Goal: Task Accomplishment & Management: Manage account settings

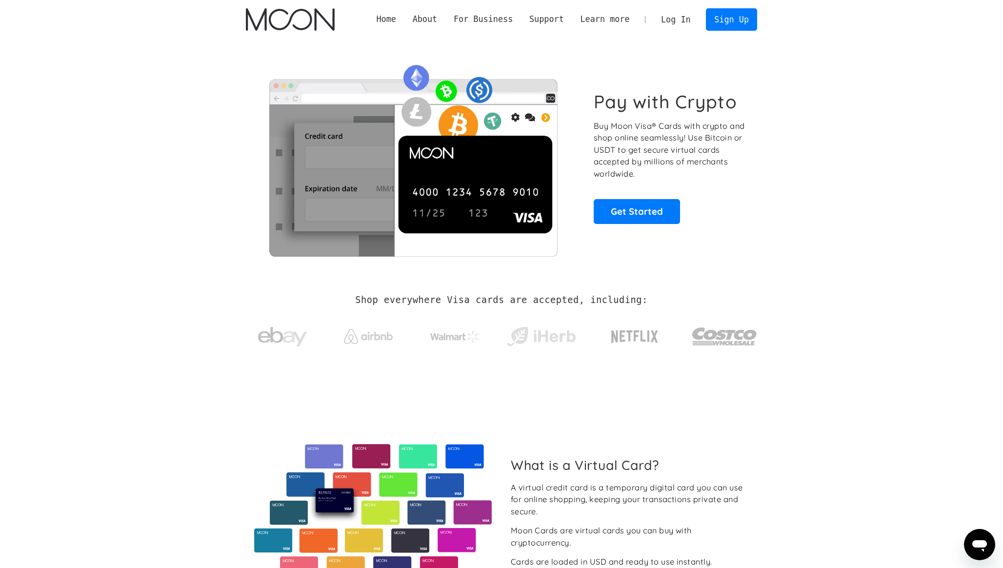
click at [668, 17] on link "Log In" at bounding box center [676, 19] width 46 height 21
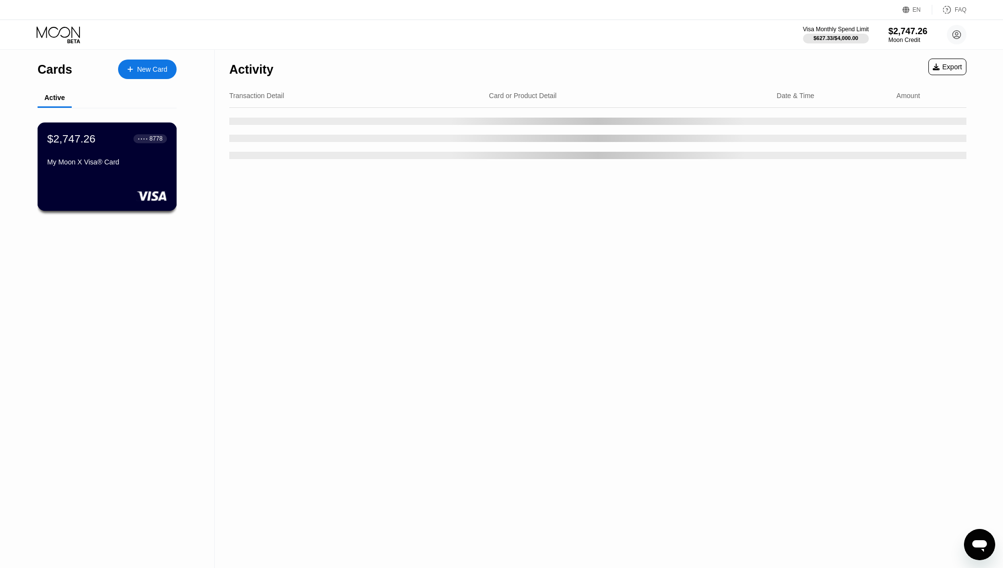
click at [135, 154] on div "$2,747.26 ● ● ● ● 8778 My Moon X Visa® Card" at bounding box center [107, 151] width 120 height 38
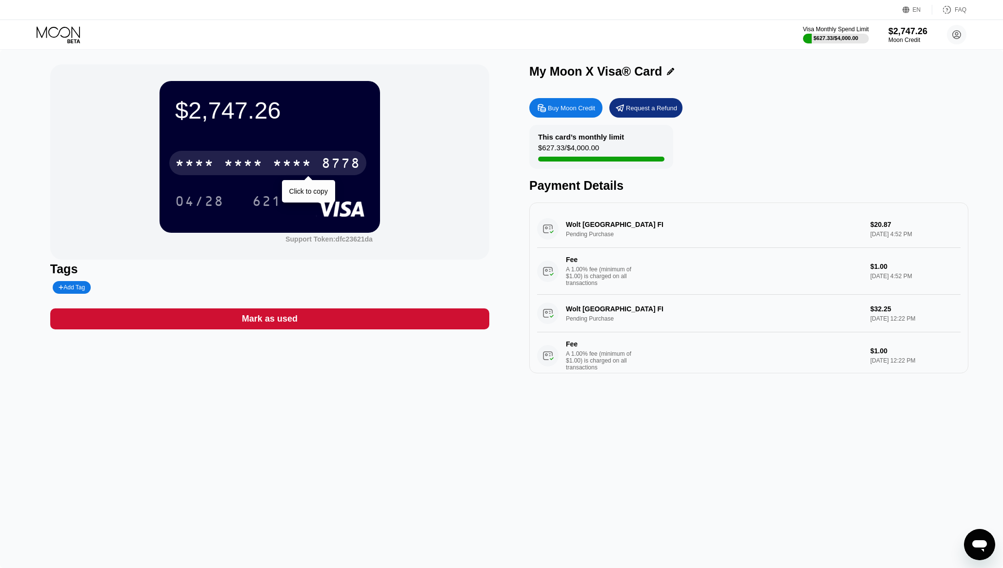
click at [341, 163] on div "8778" at bounding box center [341, 165] width 39 height 16
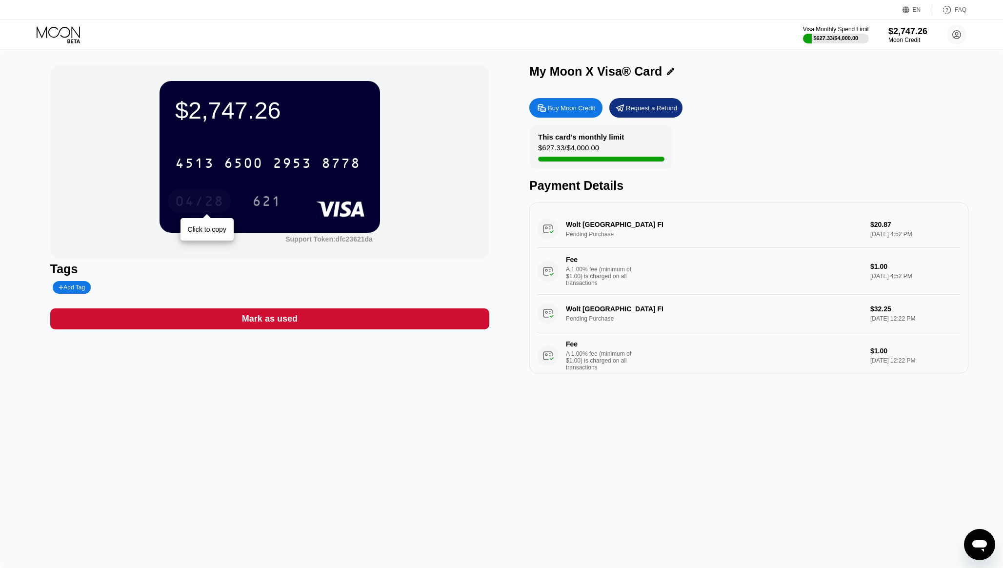
click at [206, 206] on div "04/28" at bounding box center [199, 203] width 49 height 16
click at [260, 195] on div "621" at bounding box center [266, 203] width 29 height 16
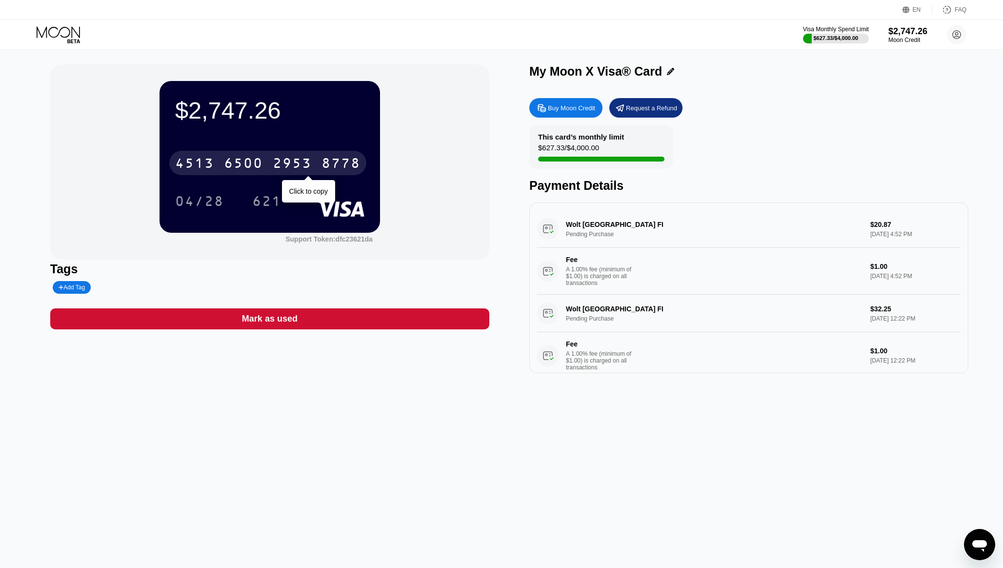
click at [266, 167] on div "[CREDIT_CARD_NUMBER]" at bounding box center [267, 163] width 197 height 24
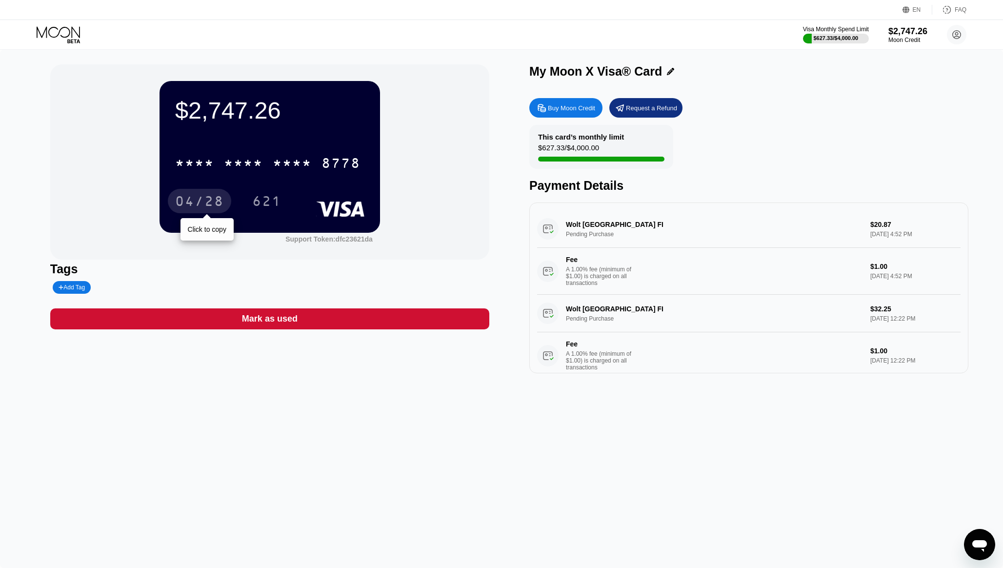
click at [214, 203] on div "04/28" at bounding box center [199, 203] width 49 height 16
click at [264, 205] on div "621" at bounding box center [266, 203] width 29 height 16
